Goal: Task Accomplishment & Management: Manage account settings

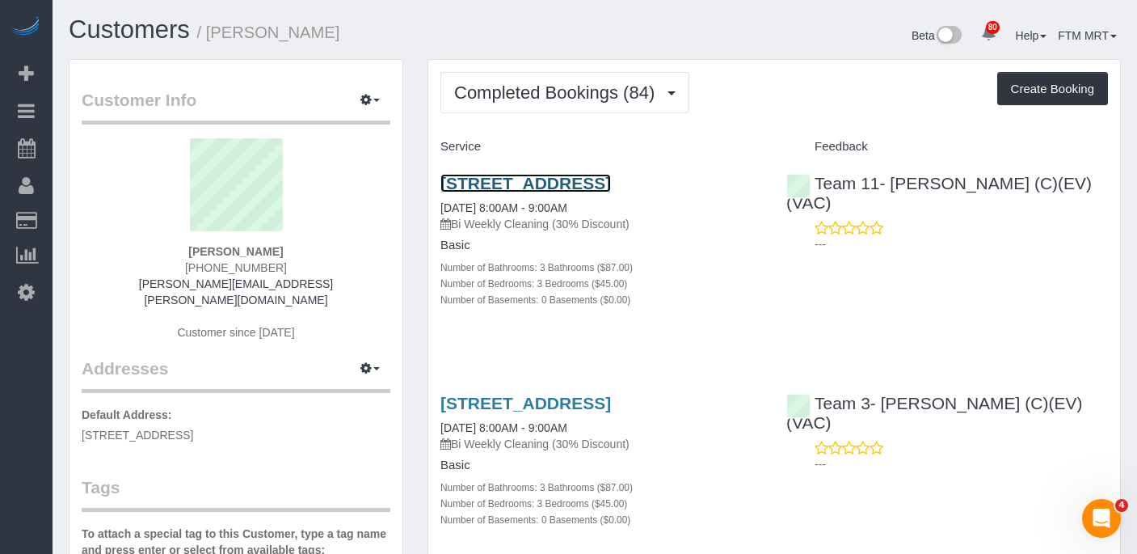
click at [504, 188] on link "[STREET_ADDRESS]" at bounding box center [526, 183] width 171 height 19
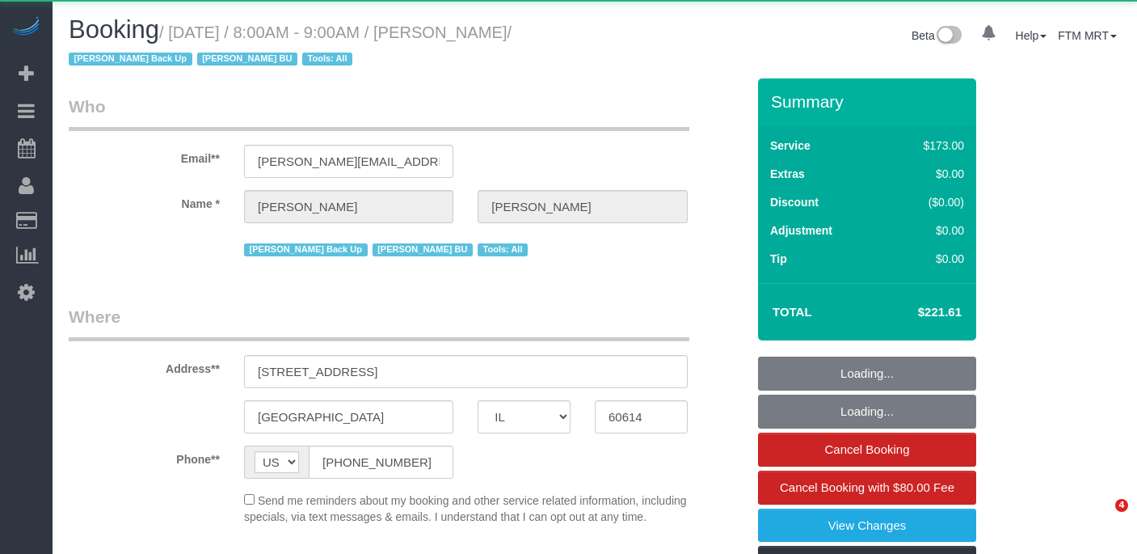
select select "IL"
select select "object:1250"
select select "string:fspay-e2b46aaa-ea36-462c-becb-f77787a45dda"
select select "3"
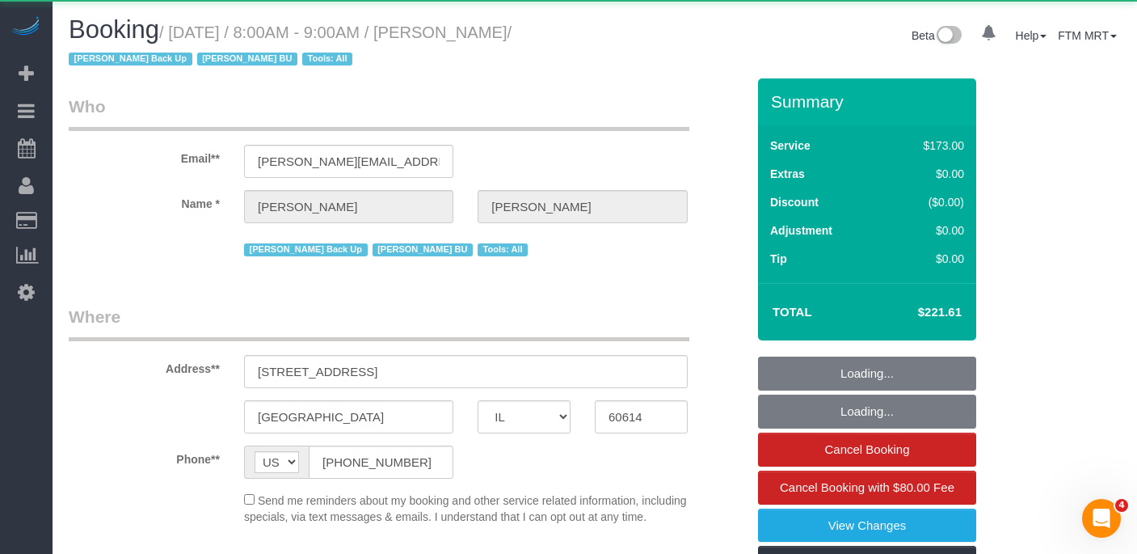
select select "spot1"
select select "number:1"
select select "number:58"
select select "number:139"
select select "number:104"
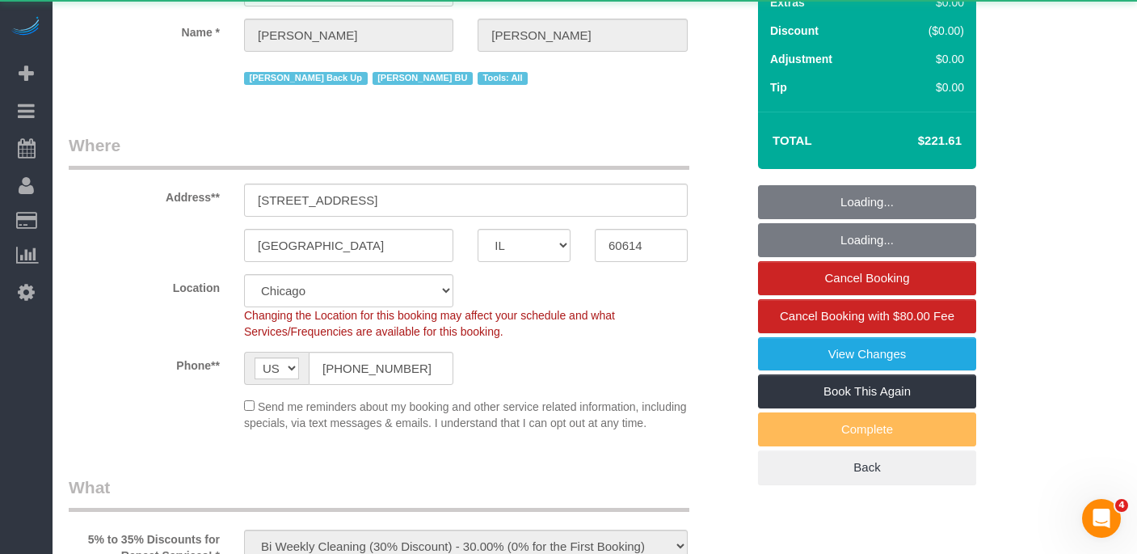
select select "3"
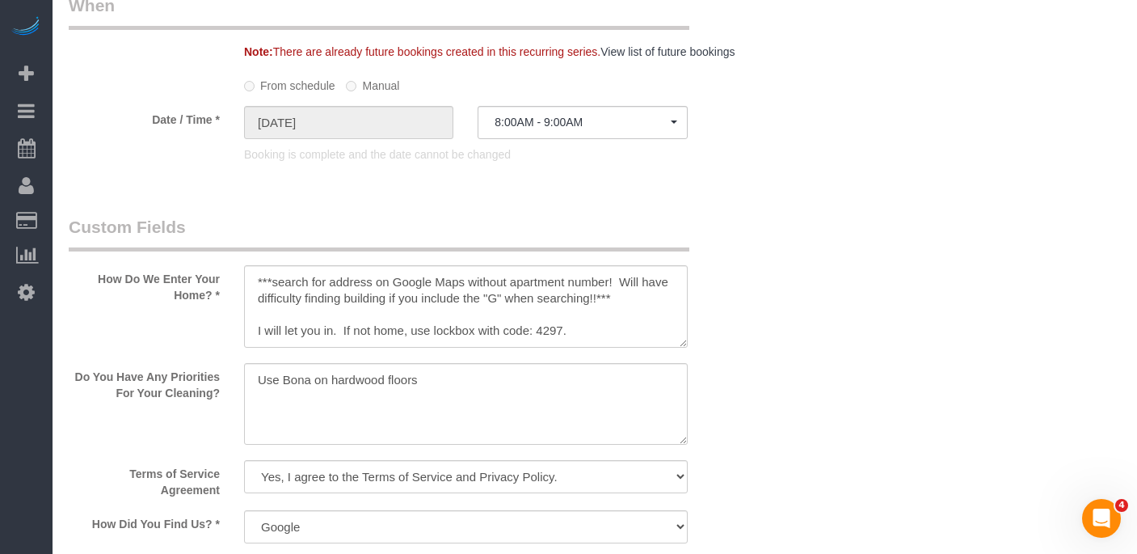
scroll to position [1518, 0]
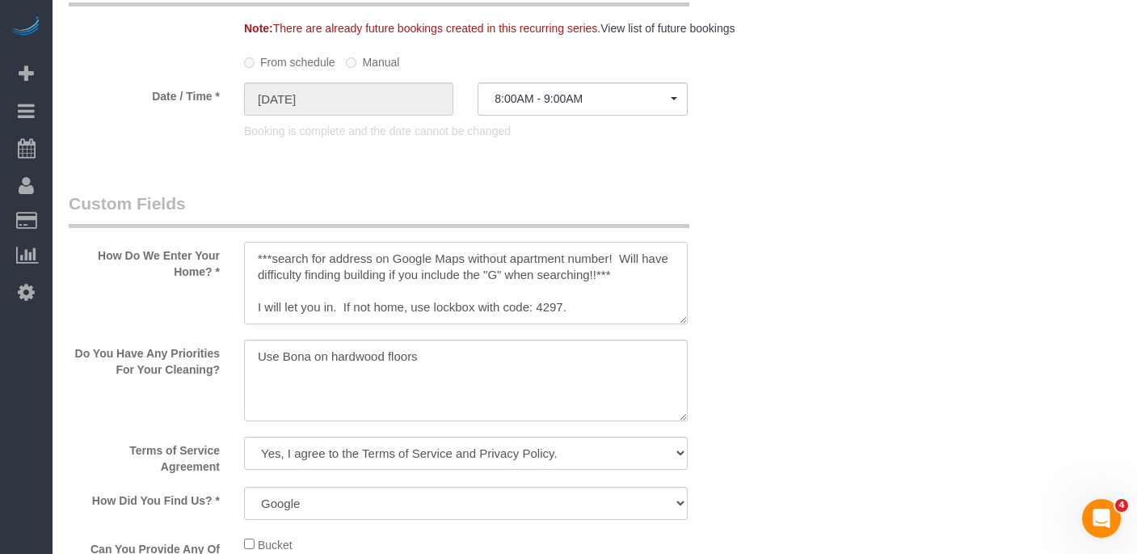
drag, startPoint x: 548, startPoint y: 339, endPoint x: 560, endPoint y: 339, distance: 12.1
click at [548, 324] on textarea at bounding box center [466, 283] width 444 height 82
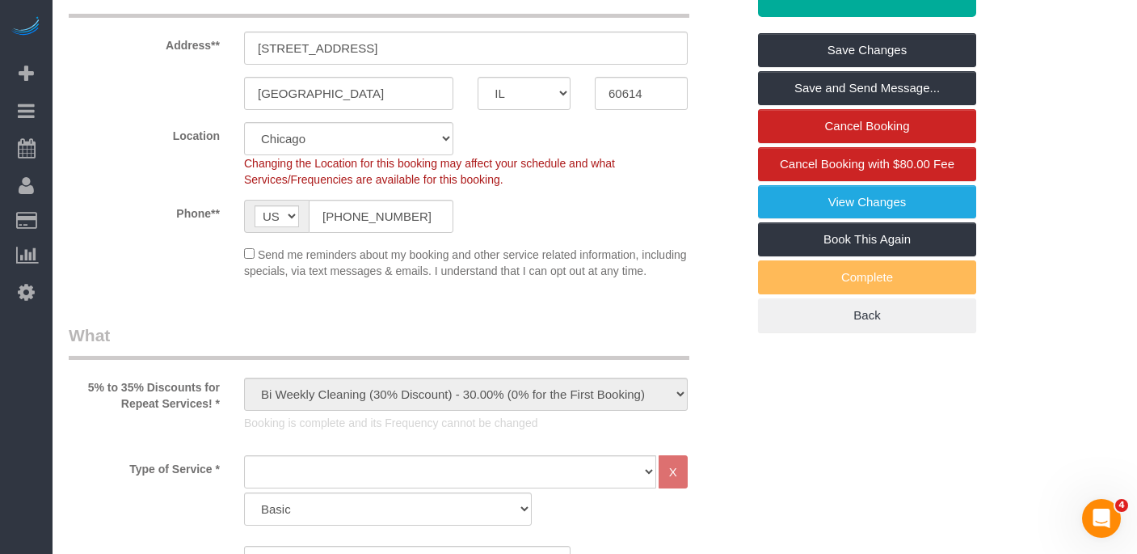
scroll to position [153, 0]
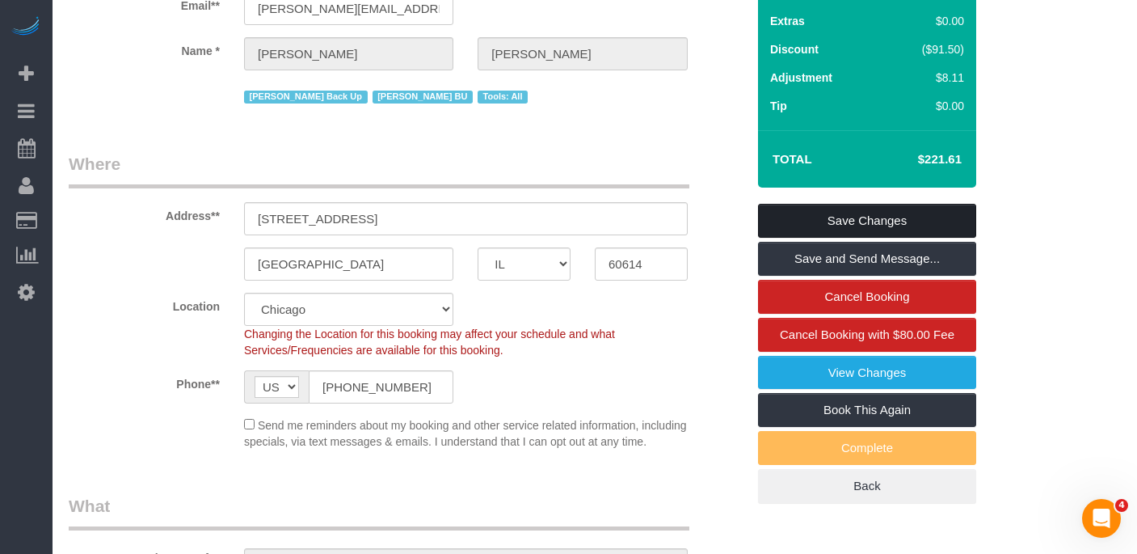
type textarea "***search for address on Google Maps without apartment number! Will have diffic…"
click at [835, 221] on link "Save Changes" at bounding box center [867, 221] width 218 height 34
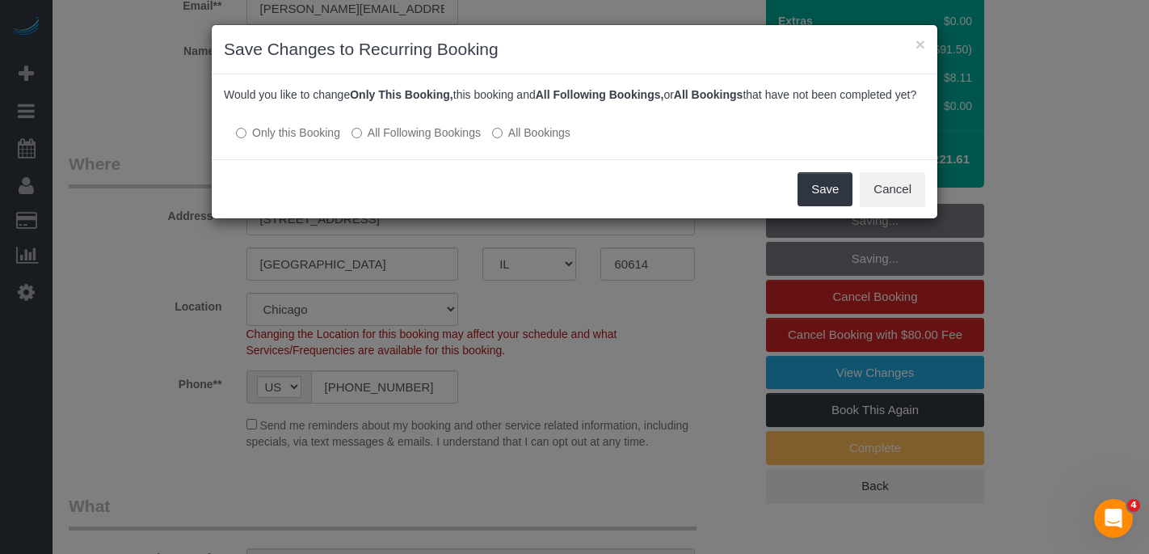
click at [419, 141] on label "All Following Bookings" at bounding box center [416, 132] width 129 height 16
click at [819, 202] on button "Save" at bounding box center [825, 189] width 55 height 34
